Goal: Transaction & Acquisition: Purchase product/service

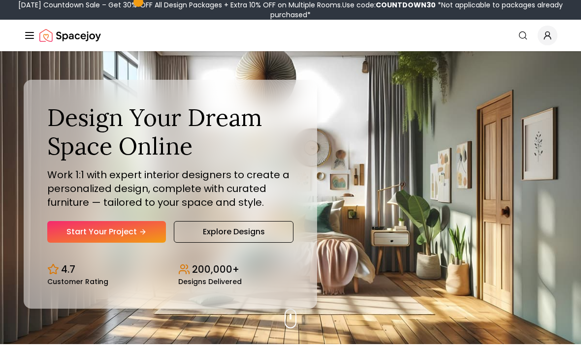
scroll to position [7, 0]
click at [149, 243] on link "Start Your Project" at bounding box center [106, 232] width 119 height 22
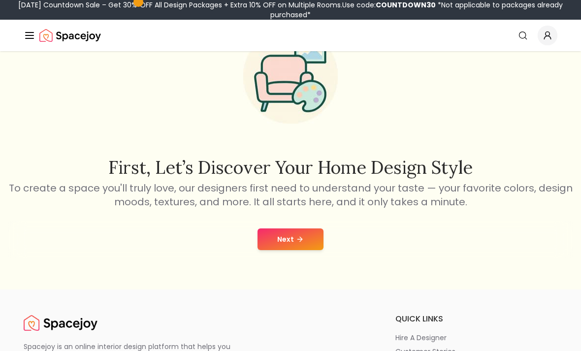
scroll to position [68, 0]
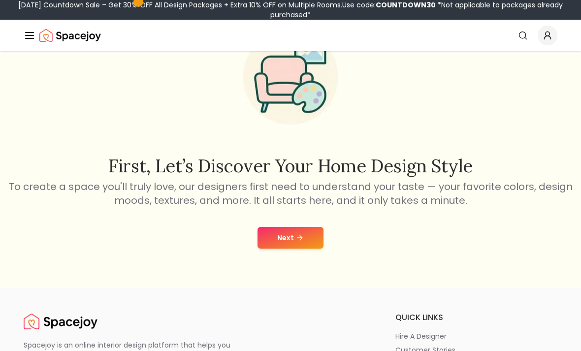
click at [306, 242] on button "Next" at bounding box center [291, 238] width 66 height 22
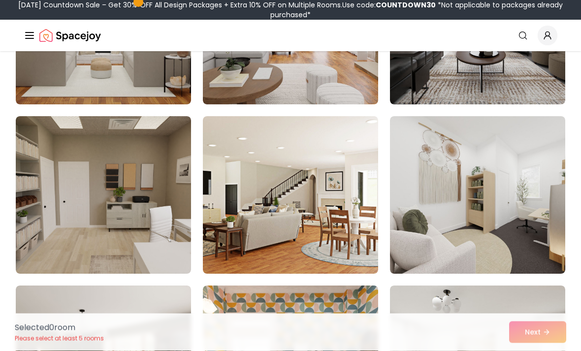
scroll to position [357, 0]
click at [354, 79] on img at bounding box center [290, 26] width 175 height 158
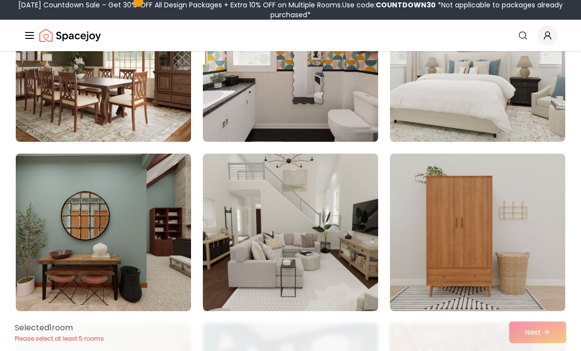
scroll to position [658, 0]
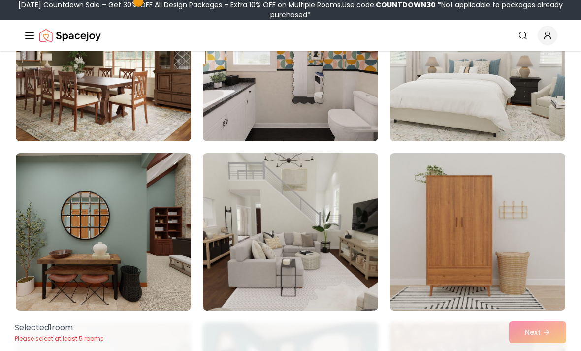
click at [129, 126] on img at bounding box center [103, 63] width 175 height 158
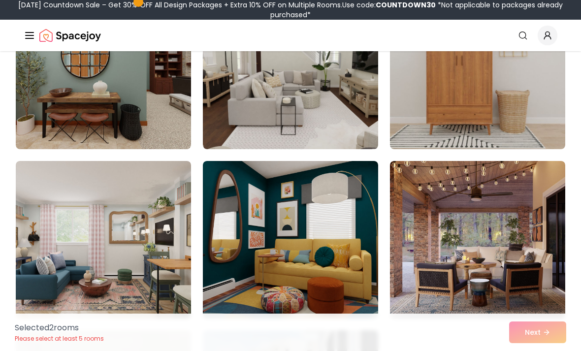
scroll to position [821, 0]
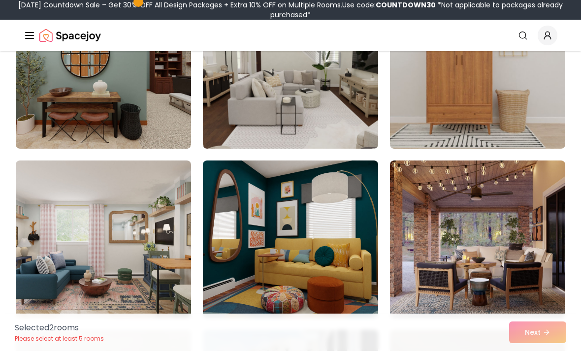
click at [347, 257] on img at bounding box center [290, 240] width 175 height 158
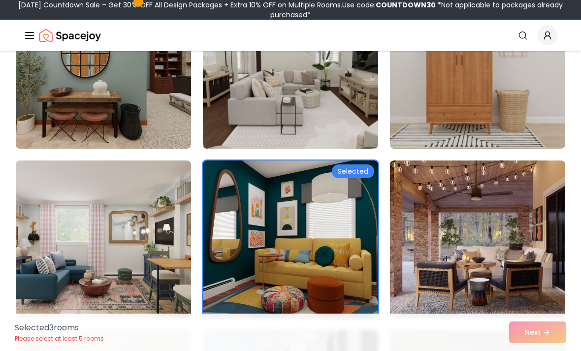
click at [506, 237] on img at bounding box center [477, 240] width 175 height 158
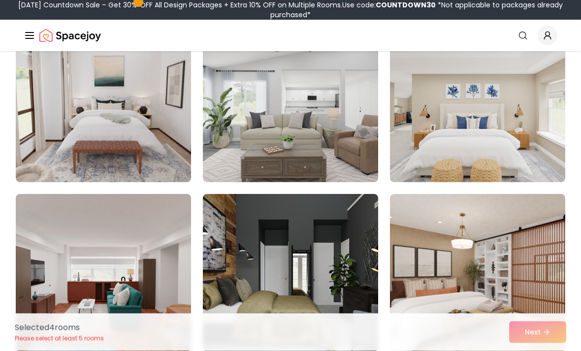
scroll to position [1296, 0]
click at [458, 151] on img at bounding box center [477, 104] width 175 height 158
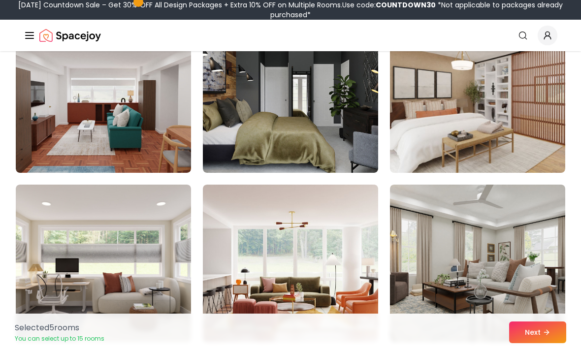
scroll to position [1476, 0]
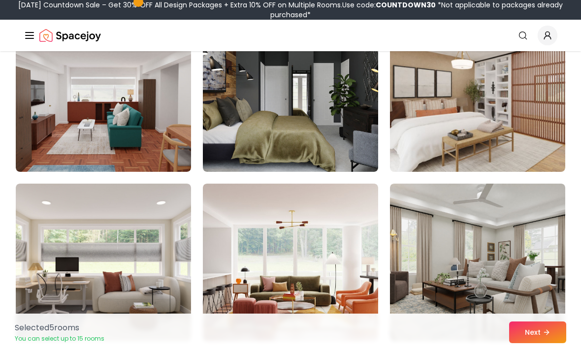
click at [504, 158] on img at bounding box center [477, 93] width 175 height 158
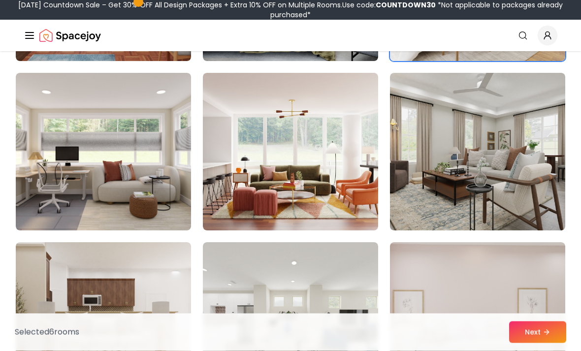
scroll to position [1587, 0]
click at [361, 220] on img at bounding box center [290, 152] width 175 height 158
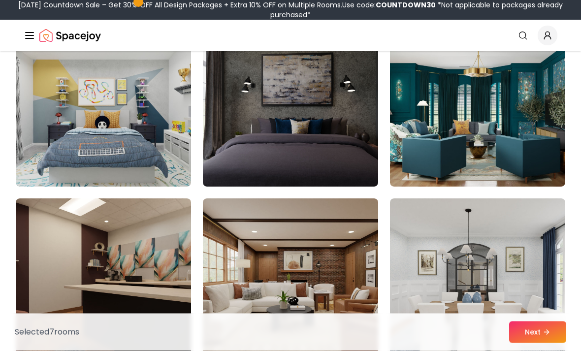
scroll to position [2817, 0]
click at [520, 101] on img at bounding box center [477, 108] width 175 height 158
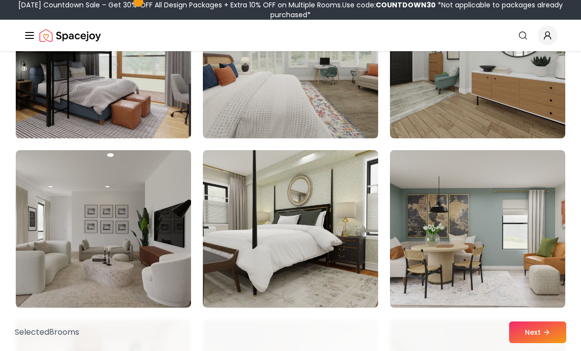
scroll to position [3376, 0]
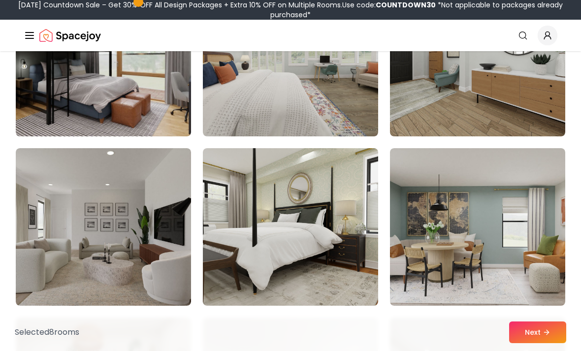
click at [498, 239] on img at bounding box center [477, 227] width 175 height 158
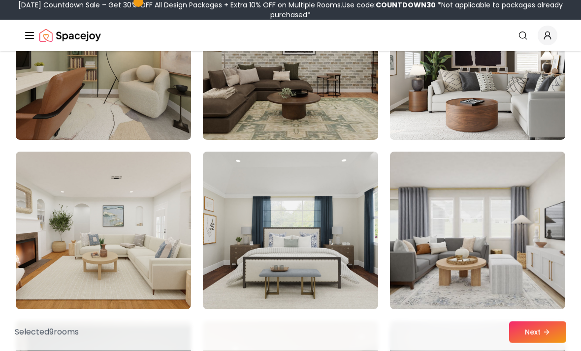
scroll to position [4389, 0]
click at [536, 343] on button "Next" at bounding box center [537, 333] width 57 height 22
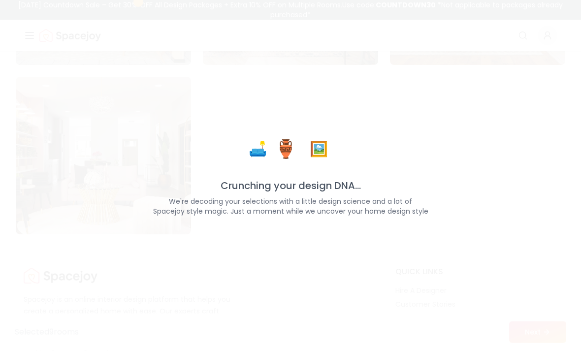
scroll to position [5683, 0]
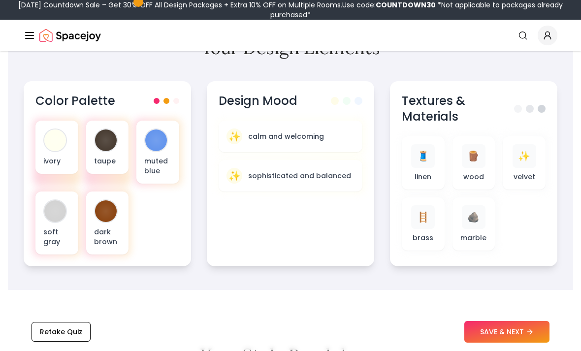
scroll to position [325, 0]
click at [165, 216] on div "ivory taupe muted blue soft gray dark brown" at bounding box center [107, 187] width 144 height 134
click at [151, 218] on div "ivory taupe muted blue soft gray dark brown" at bounding box center [107, 187] width 144 height 134
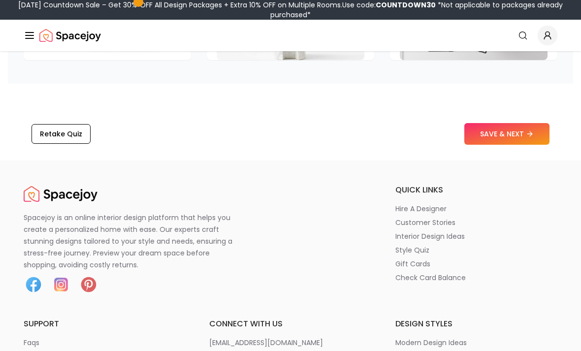
scroll to position [1576, 0]
click at [523, 136] on button "SAVE & NEXT" at bounding box center [507, 134] width 85 height 22
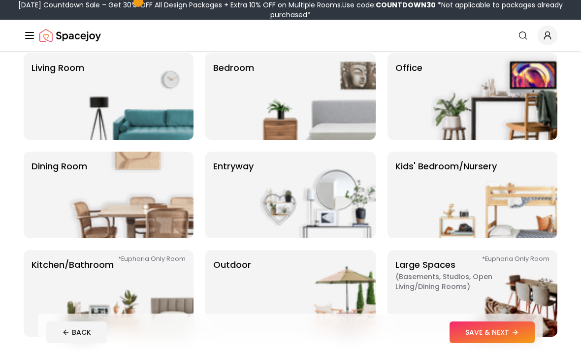
scroll to position [82, 0]
click at [123, 97] on img at bounding box center [131, 97] width 126 height 87
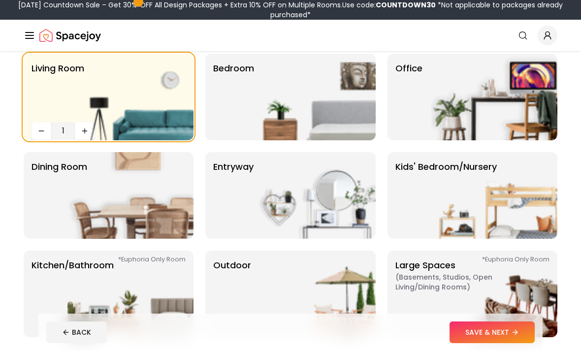
click at [317, 124] on img at bounding box center [313, 97] width 126 height 87
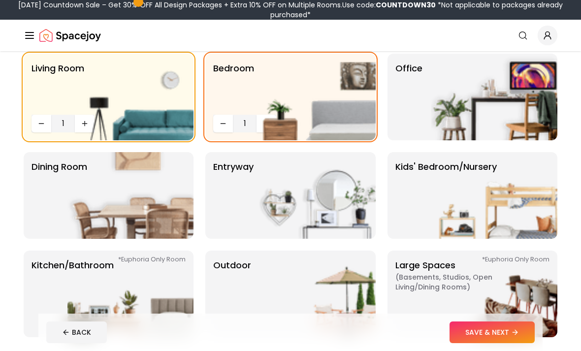
click at [44, 309] on p "Kitchen/Bathroom *Euphoria Only Room" at bounding box center [73, 294] width 82 height 71
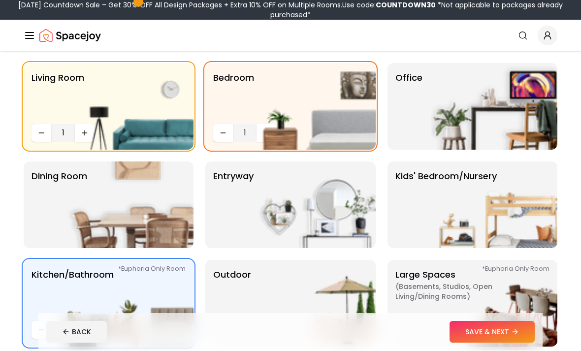
scroll to position [88, 0]
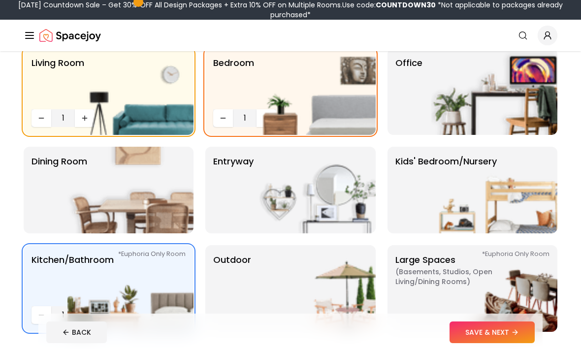
click at [53, 182] on p "Dining Room" at bounding box center [60, 190] width 56 height 71
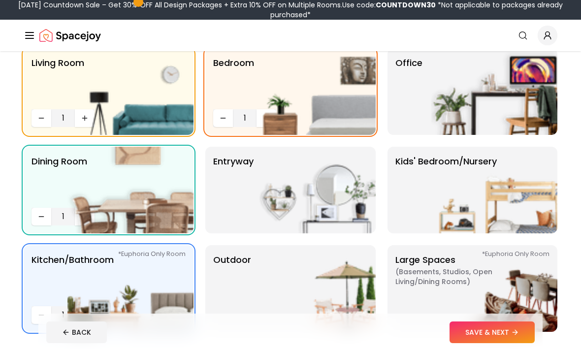
click at [496, 103] on img at bounding box center [495, 91] width 126 height 87
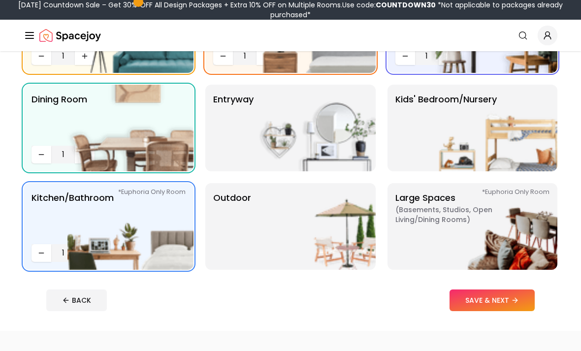
scroll to position [150, 0]
click at [491, 305] on button "SAVE & NEXT" at bounding box center [492, 301] width 85 height 22
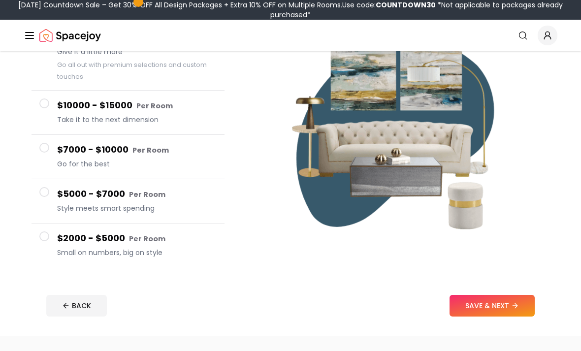
scroll to position [121, 0]
click at [50, 245] on button "$2000 - $5000 Per Room Small on numbers, big on style" at bounding box center [128, 246] width 193 height 44
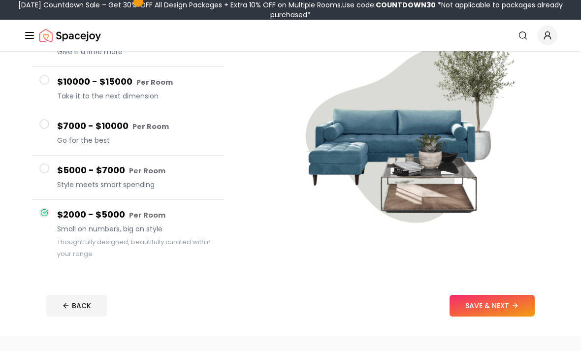
click at [41, 174] on button "$5000 - $7000 Per Room Style meets smart spending" at bounding box center [128, 178] width 193 height 44
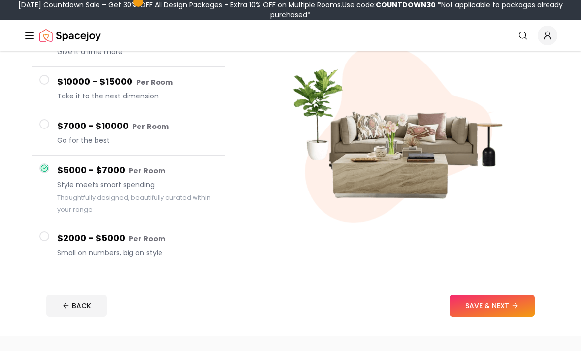
click at [50, 140] on button "$7000 - $10000 Per Room Go for the best" at bounding box center [128, 133] width 193 height 44
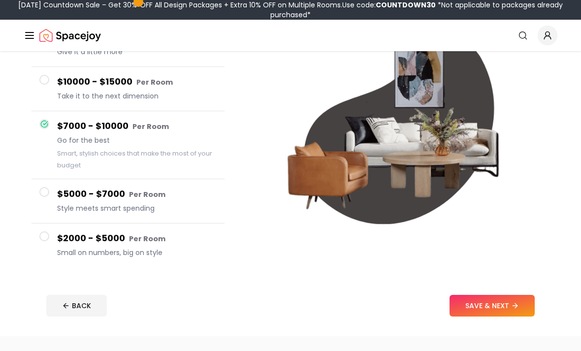
click at [52, 94] on button "$10000 - $15000 Per Room Take it to the next dimension" at bounding box center [128, 89] width 193 height 44
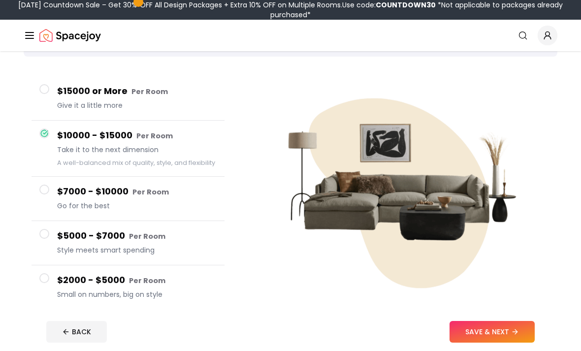
click at [51, 100] on button "$15000 or More Per Room Give it a little more" at bounding box center [128, 99] width 193 height 44
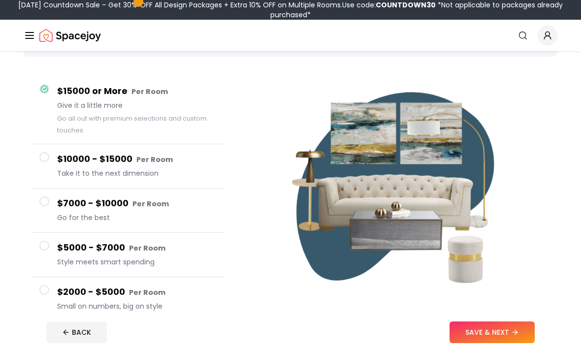
click at [56, 306] on button "$2000 - $5000 Per Room Small on numbers, big on style" at bounding box center [128, 299] width 193 height 44
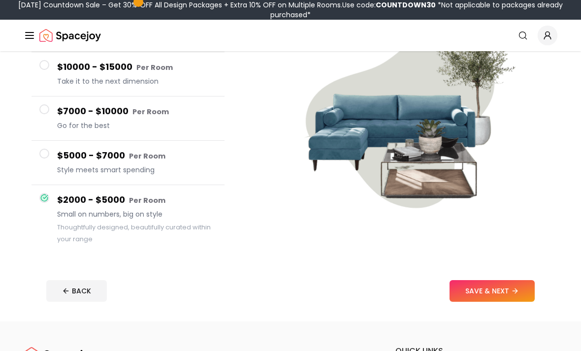
scroll to position [138, 0]
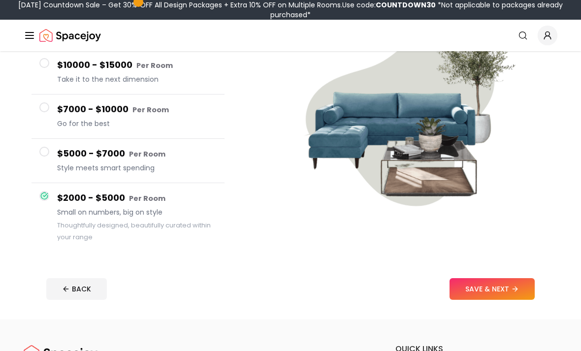
click at [506, 290] on button "SAVE & NEXT" at bounding box center [492, 289] width 85 height 22
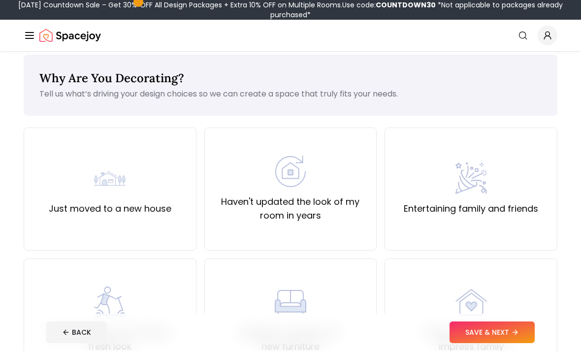
scroll to position [3, 0]
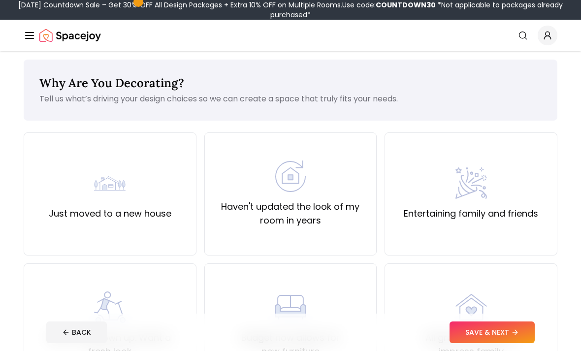
click at [370, 218] on div "Haven't updated the look of my room in years" at bounding box center [290, 194] width 173 height 123
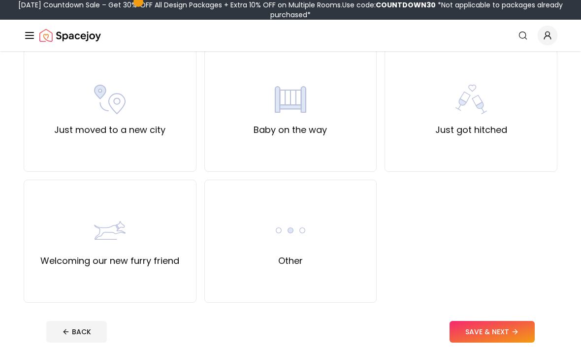
scroll to position [349, 0]
click at [495, 325] on button "SAVE & NEXT" at bounding box center [492, 333] width 85 height 22
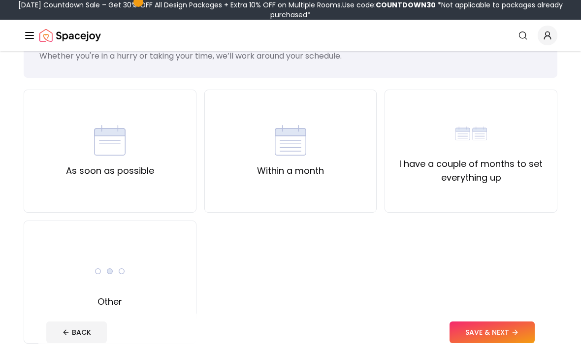
scroll to position [47, 0]
click at [34, 164] on div "As soon as possible" at bounding box center [110, 150] width 173 height 123
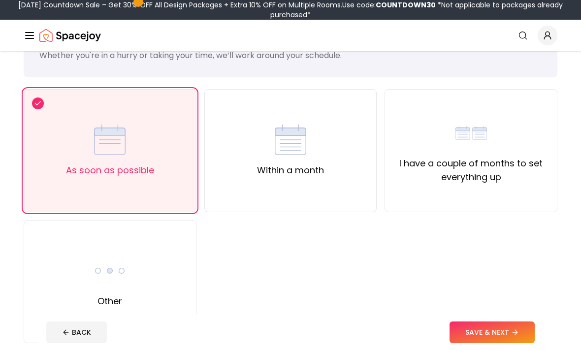
click at [499, 343] on button "SAVE & NEXT" at bounding box center [492, 333] width 85 height 22
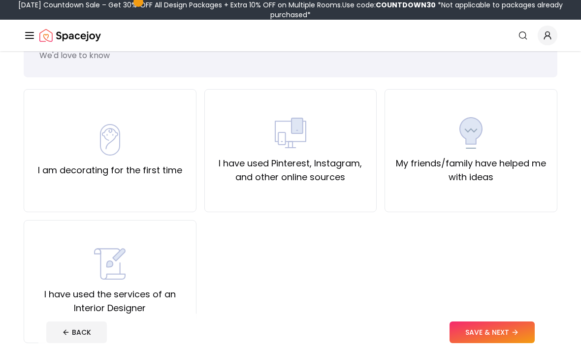
click at [39, 178] on div "I am decorating for the first time" at bounding box center [110, 150] width 173 height 123
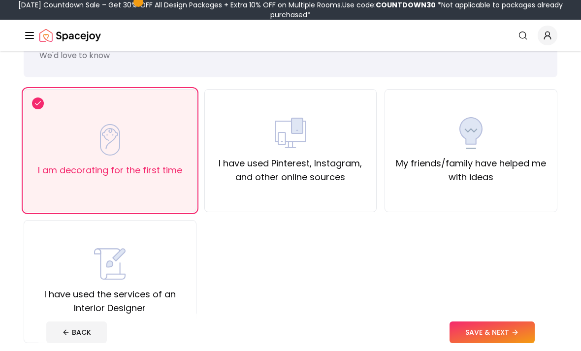
click at [491, 343] on button "SAVE & NEXT" at bounding box center [492, 333] width 85 height 22
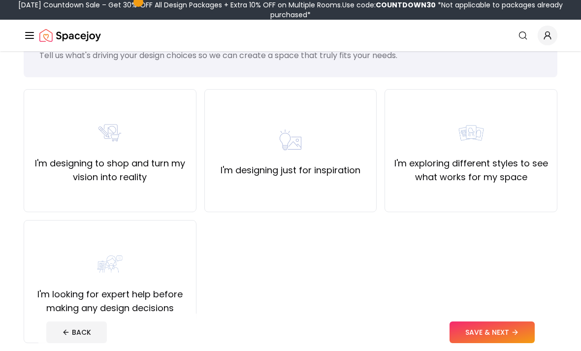
click at [39, 191] on div "I'm designing to shop and turn my vision into reality" at bounding box center [110, 150] width 173 height 123
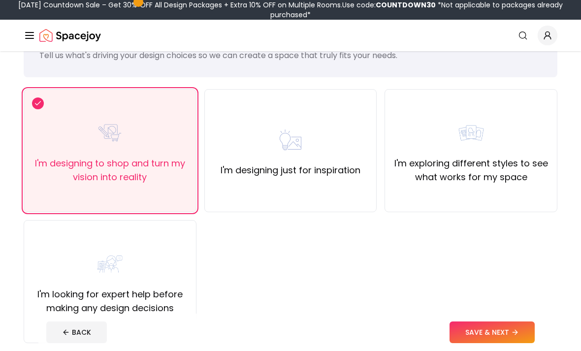
click at [496, 343] on button "SAVE & NEXT" at bounding box center [492, 333] width 85 height 22
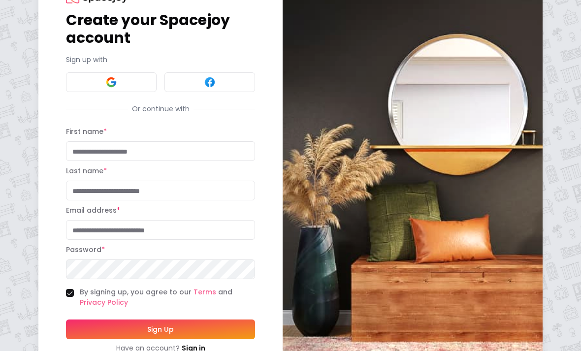
scroll to position [51, 0]
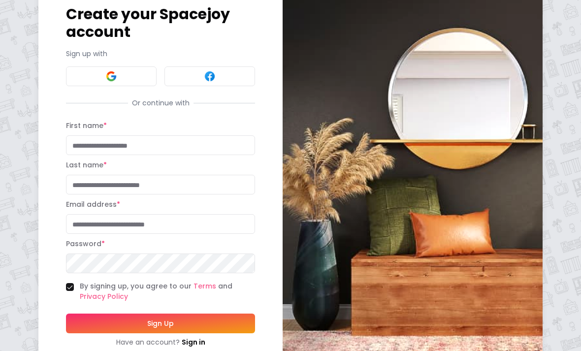
click at [89, 78] on button at bounding box center [111, 77] width 91 height 20
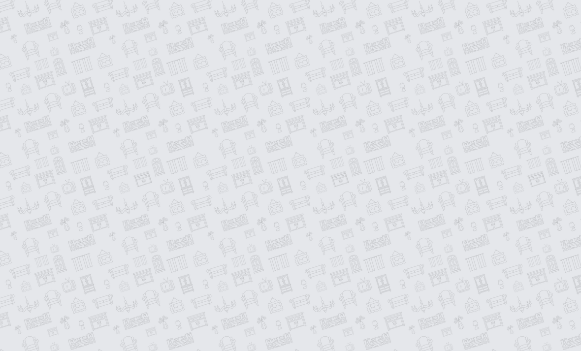
click at [85, 152] on input "First name *" at bounding box center [161, 144] width 189 height 20
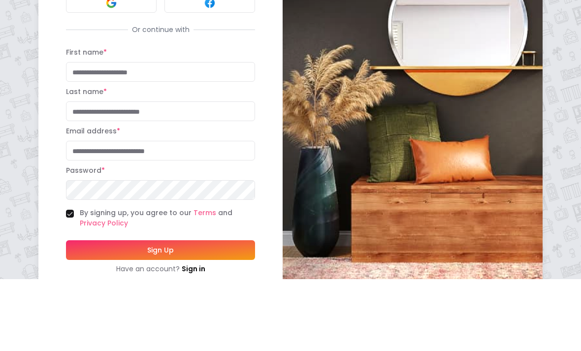
type input "*******"
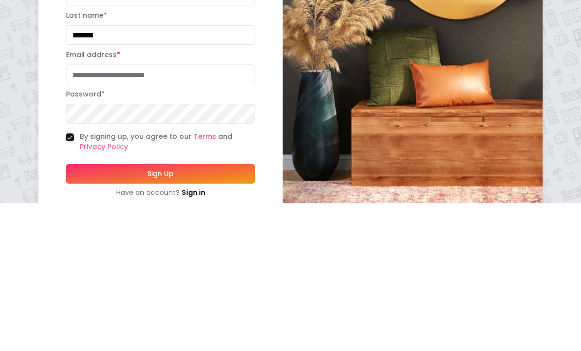
type input "**********"
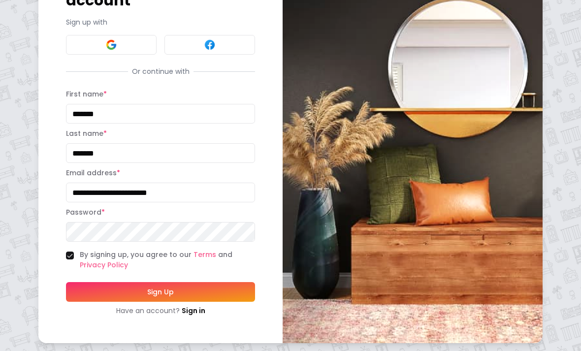
click at [120, 295] on button "Sign Up" at bounding box center [160, 292] width 189 height 20
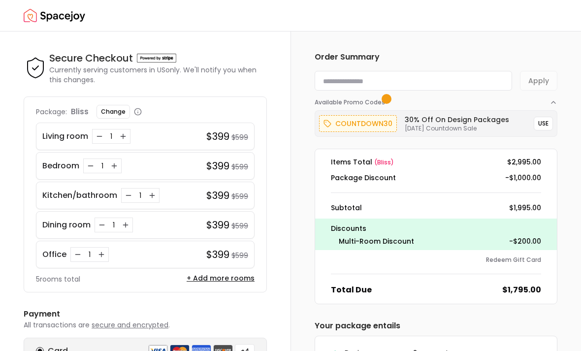
click at [46, 13] on img "Spacejoy" at bounding box center [55, 16] width 62 height 20
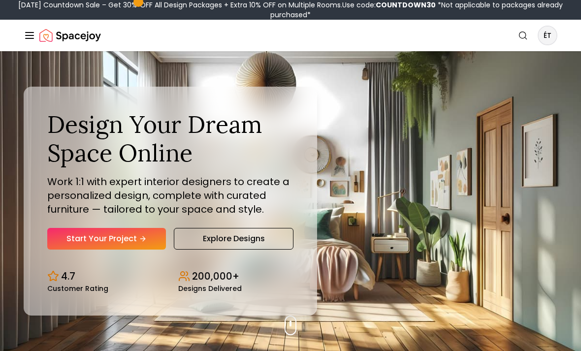
click at [46, 12] on div "[DATE] Countdown Sale – Get 30% OFF All Design Packages + Extra 10% OFF on Mult…" at bounding box center [291, 10] width 574 height 20
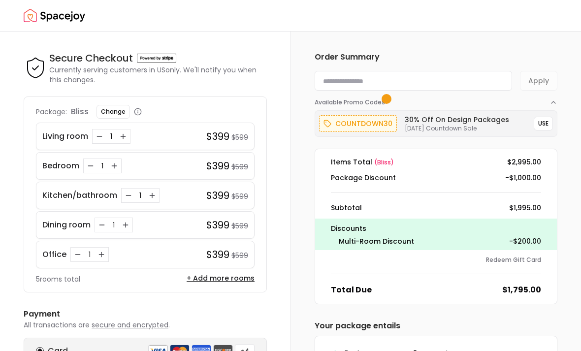
click at [42, 18] on img "Spacejoy" at bounding box center [55, 16] width 62 height 20
